Goal: Task Accomplishment & Management: Use online tool/utility

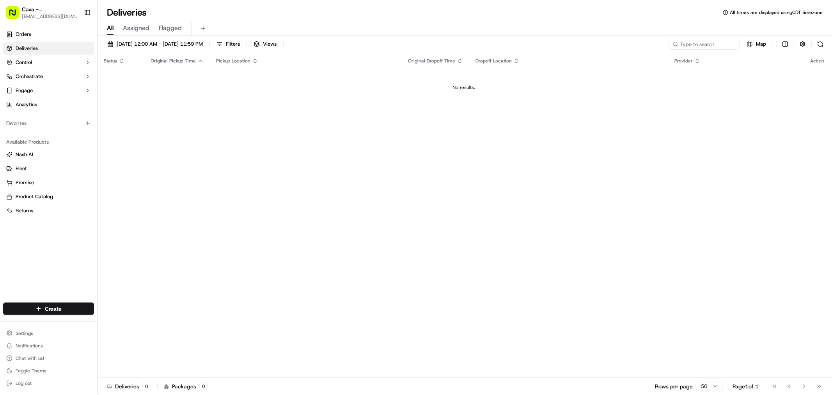
click at [66, 44] on link "Deliveries" at bounding box center [48, 48] width 91 height 12
click at [66, 39] on link "Orders" at bounding box center [48, 34] width 91 height 12
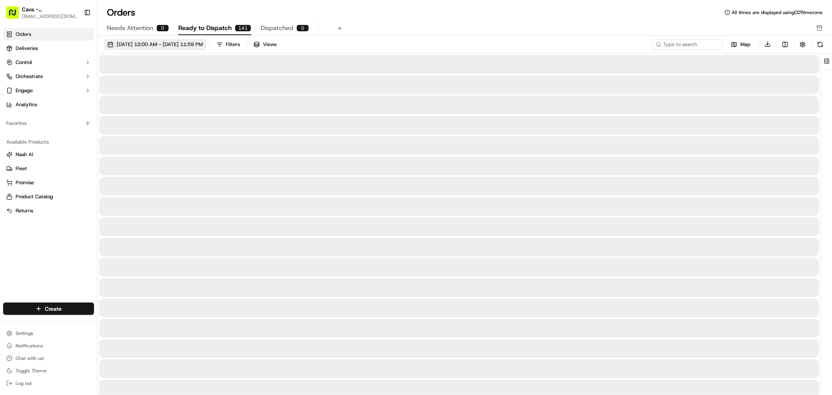
click at [181, 46] on span "09/01/2025 12:00 AM - 09/30/2025 11:59 PM" at bounding box center [160, 44] width 86 height 7
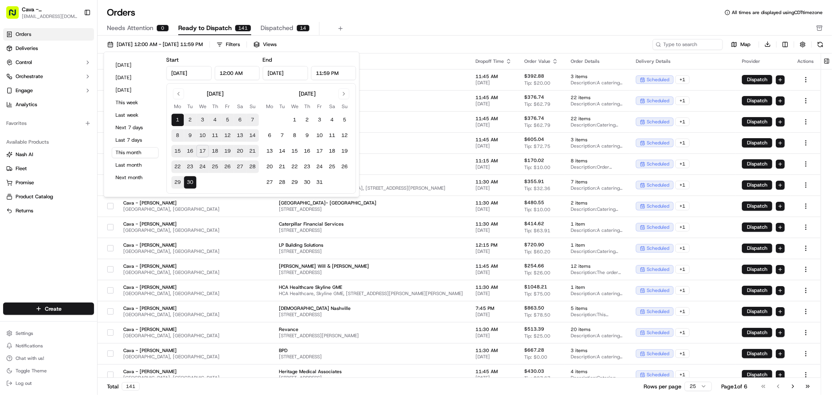
click at [220, 152] on button "18" at bounding box center [215, 151] width 12 height 12
type input "Sep 18, 2025"
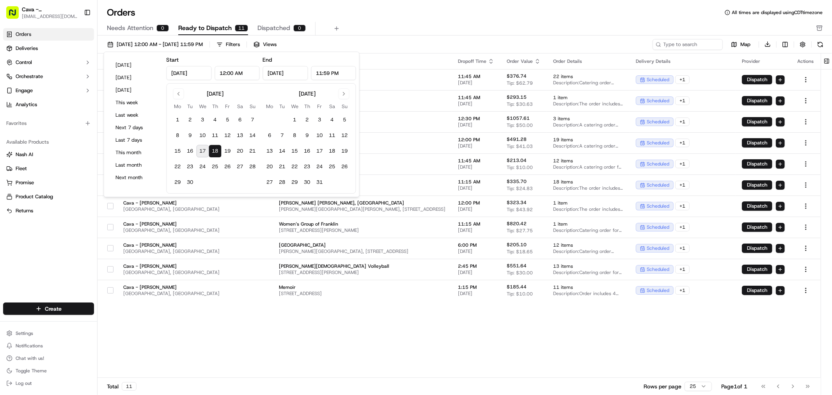
click at [218, 152] on button "18" at bounding box center [215, 151] width 12 height 12
click at [300, 367] on div "Pickup Location Pickup Time Dropoff Location Dropoff Time Order Value Order Det…" at bounding box center [459, 215] width 723 height 325
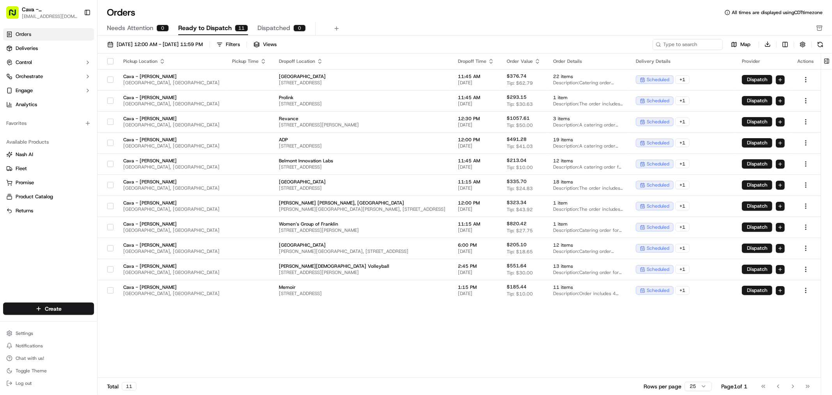
click at [386, 375] on div "Pickup Location Pickup Time Dropoff Location Dropoff Time Order Value Order Det…" at bounding box center [459, 215] width 723 height 325
click at [761, 289] on button "Dispatch" at bounding box center [757, 290] width 30 height 9
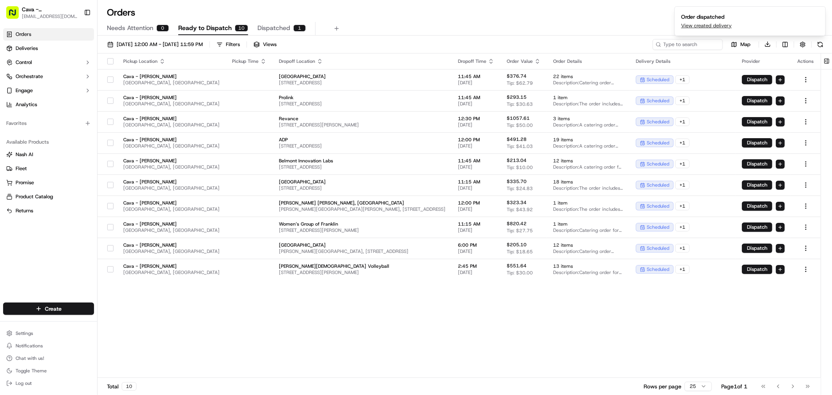
click at [264, 30] on span "Dispatched" at bounding box center [273, 27] width 33 height 9
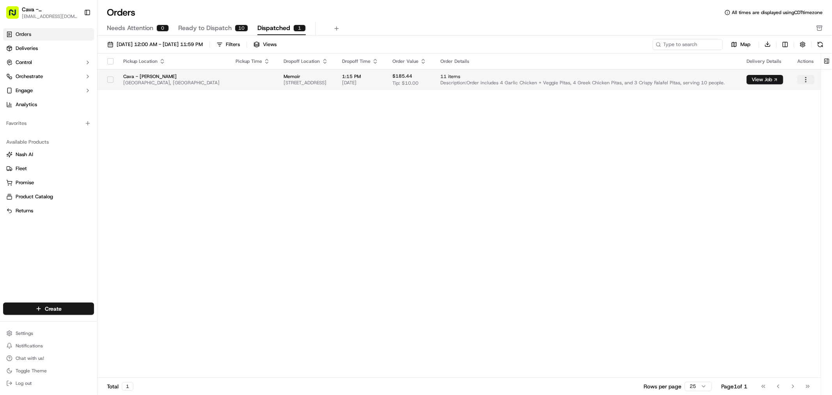
click at [804, 82] on html "Cava - Belle Meade bellemeade@cava.com Toggle Sidebar Orders Deliveries Control…" at bounding box center [416, 197] width 832 height 395
click at [782, 107] on div "View Dispatched Job" at bounding box center [788, 106] width 83 height 12
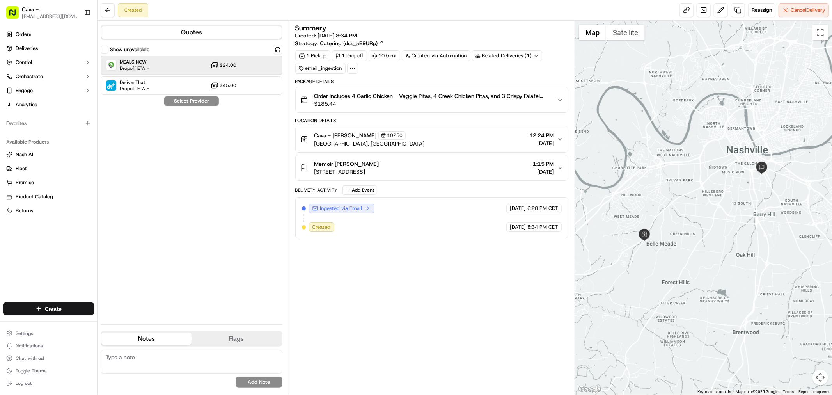
click at [173, 64] on div "MEALS NOW Dropoff ETA - $24.00" at bounding box center [192, 65] width 182 height 19
click at [198, 103] on button "Assign Provider" at bounding box center [191, 100] width 55 height 9
